Goal: Navigation & Orientation: Find specific page/section

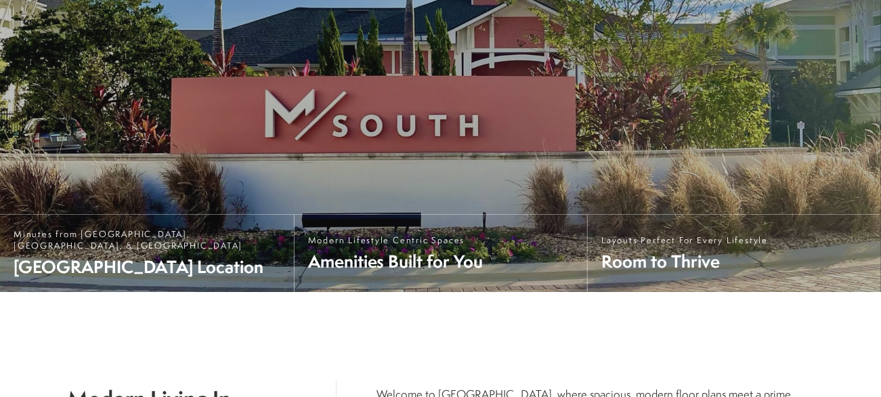
scroll to position [107, 0]
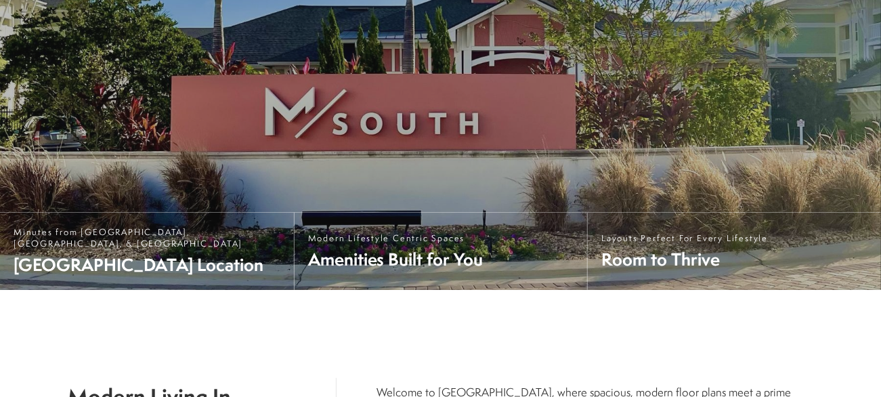
click at [196, 156] on span "Explore Our Community" at bounding box center [176, 149] width 116 height 14
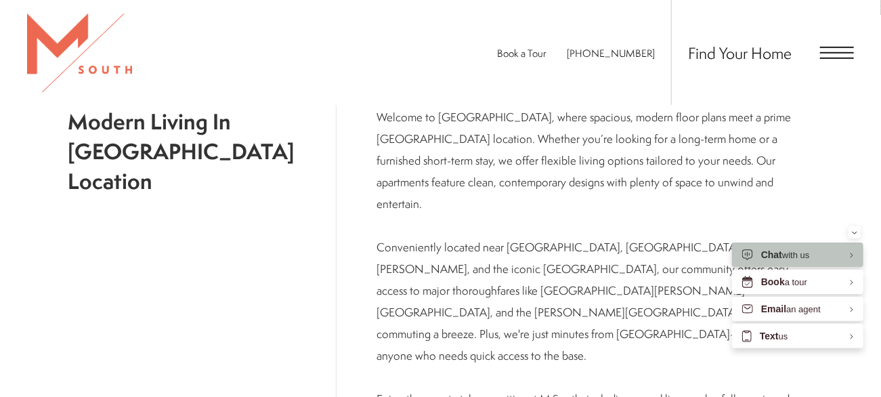
scroll to position [386, 0]
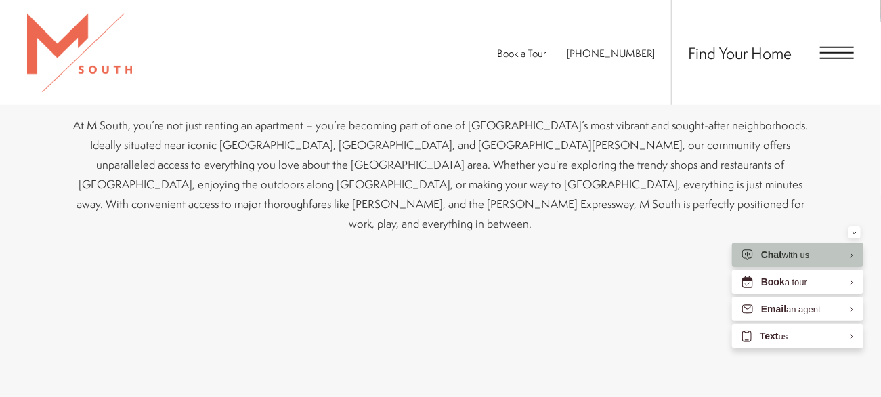
scroll to position [522, 0]
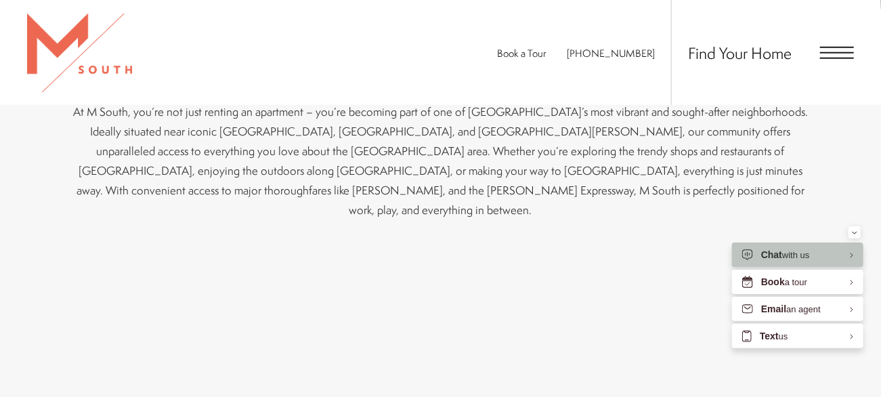
click at [854, 232] on icon "Minimize" at bounding box center [854, 232] width 5 height 3
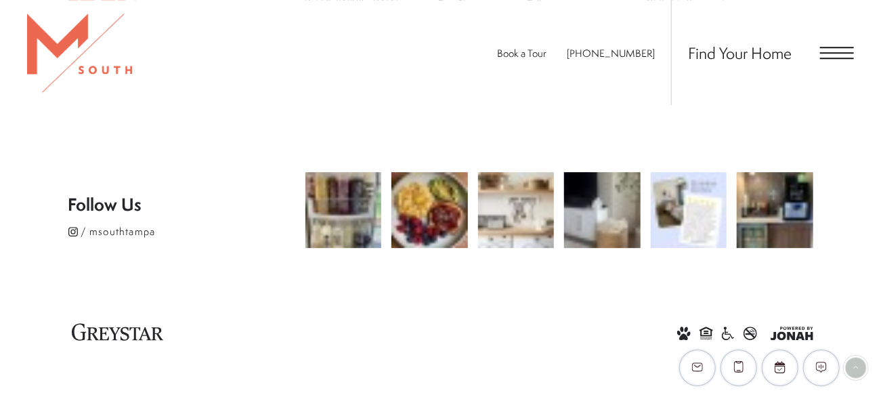
scroll to position [2384, 0]
click at [841, 56] on span "Open Menu" at bounding box center [837, 53] width 34 height 12
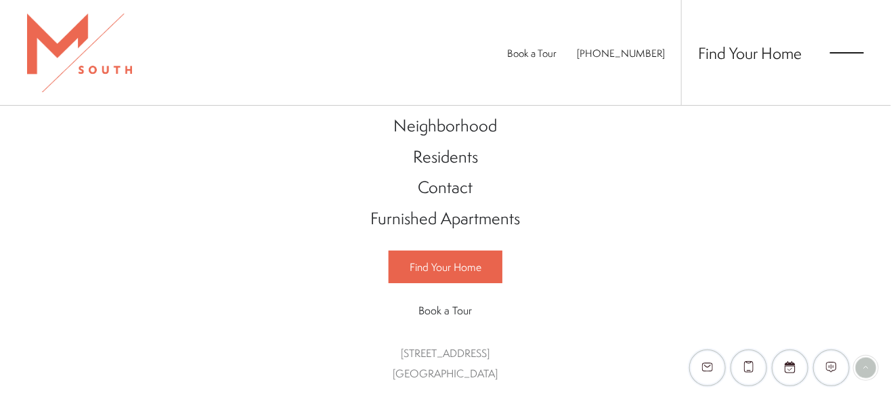
scroll to position [339, 0]
click at [424, 259] on span "Find Your Home" at bounding box center [446, 266] width 72 height 15
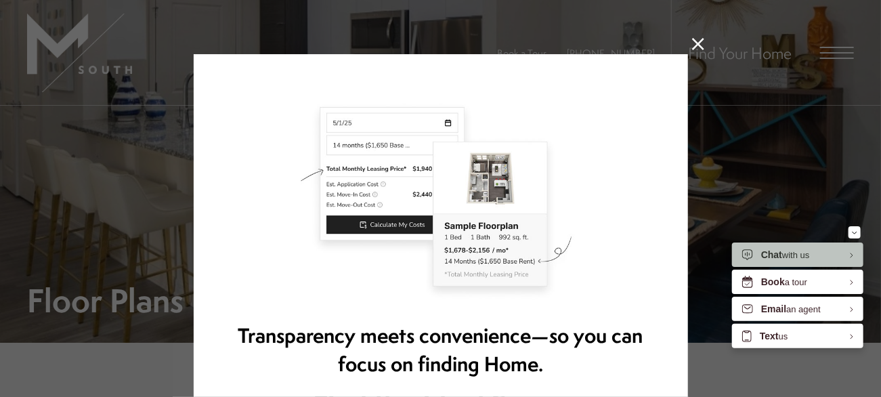
click at [692, 50] on icon at bounding box center [698, 44] width 12 height 12
